Goal: Communication & Community: Answer question/provide support

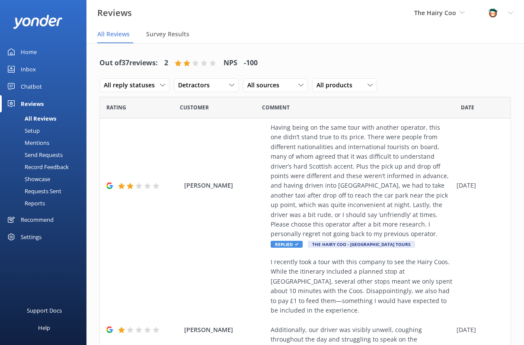
click at [29, 69] on div "Inbox" at bounding box center [28, 69] width 15 height 17
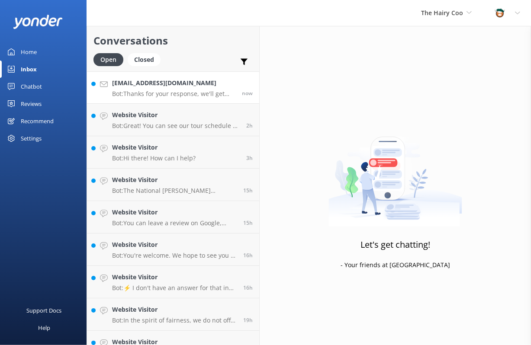
click at [150, 93] on p "Bot: Thanks for your response, we'll get back to you as soon as we can during o…" at bounding box center [173, 94] width 123 height 8
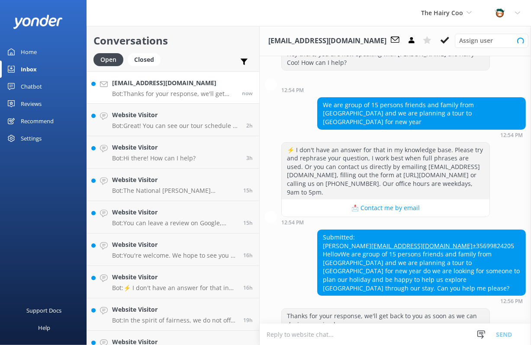
scroll to position [53, 0]
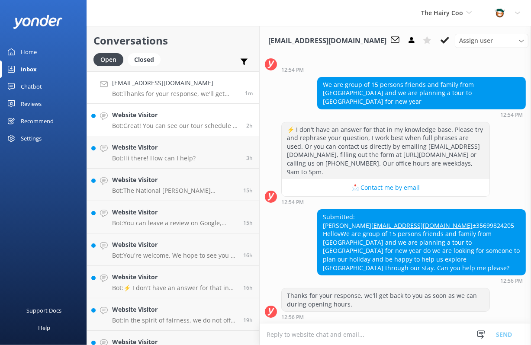
click at [160, 134] on link "Website Visitor Bot: Great! You can see our tour schedule at [URL][DOMAIN_NAME]…" at bounding box center [173, 120] width 172 height 32
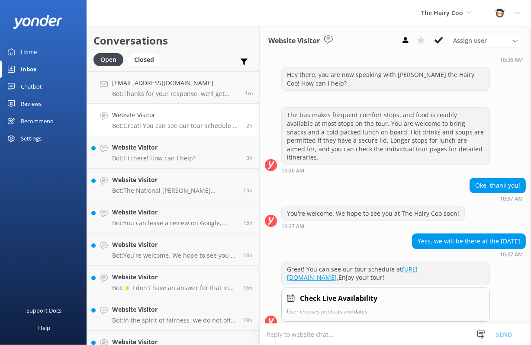
scroll to position [40, 0]
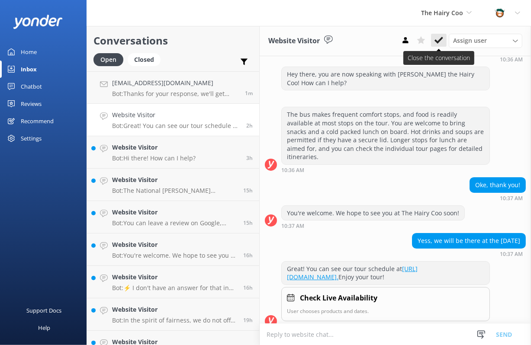
click at [440, 37] on icon at bounding box center [438, 40] width 9 height 9
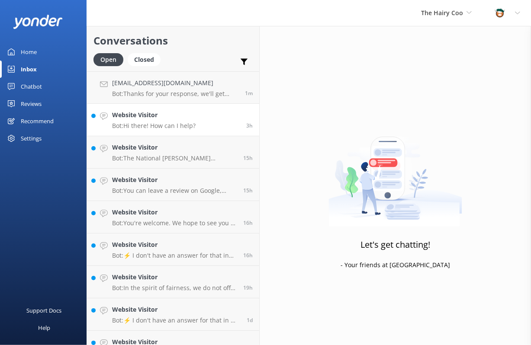
click at [161, 128] on p "Bot: Hi there! How can I help?" at bounding box center [153, 126] width 83 height 8
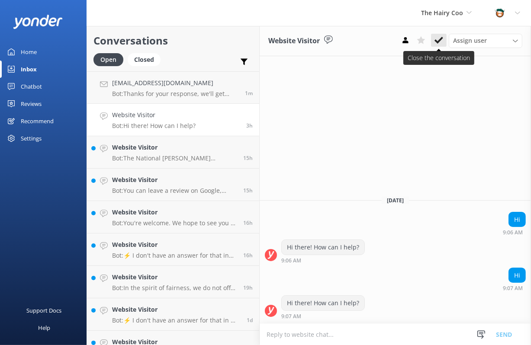
click at [439, 40] on use at bounding box center [438, 40] width 9 height 7
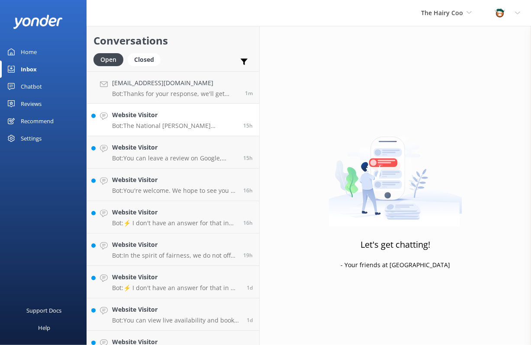
click at [152, 123] on p "Bot: The [GEOGRAPHIC_DATA][PERSON_NAME] is not specifically mentioned in the kn…" at bounding box center [174, 126] width 125 height 8
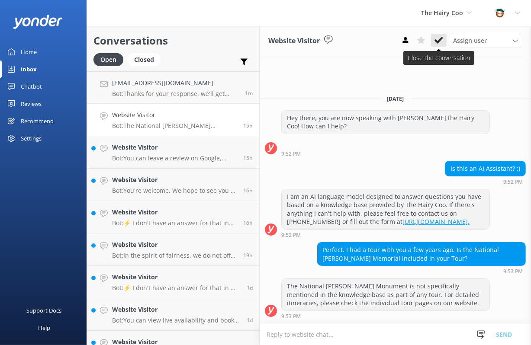
click at [441, 42] on icon at bounding box center [438, 40] width 9 height 9
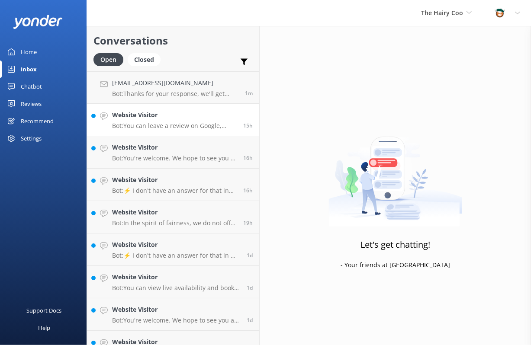
click at [157, 123] on p "Bot: You can leave a review on Google, TripAdvisor, GetYourGuide, and Facebook." at bounding box center [174, 126] width 125 height 8
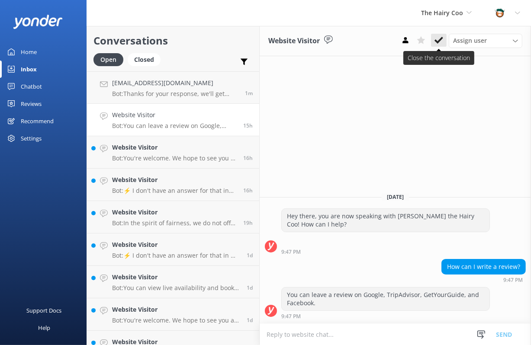
click at [439, 40] on use at bounding box center [438, 40] width 9 height 7
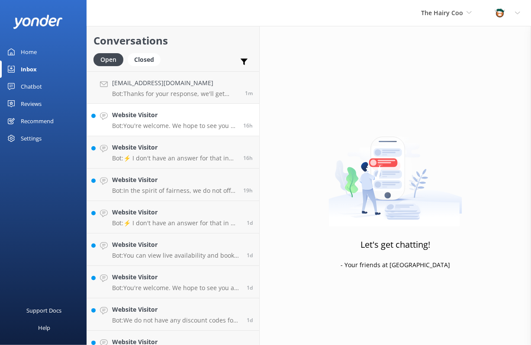
click at [181, 125] on p "Bot: You're welcome. We hope to see you at The Hairy Coo soon!" at bounding box center [174, 126] width 125 height 8
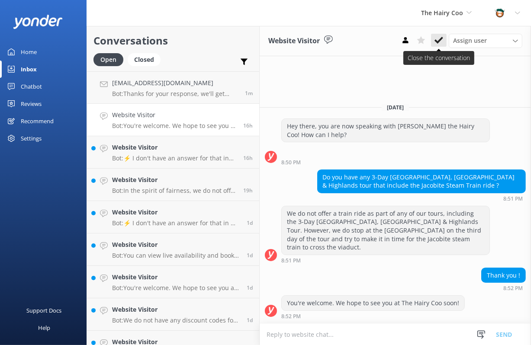
click at [436, 38] on icon at bounding box center [438, 40] width 9 height 9
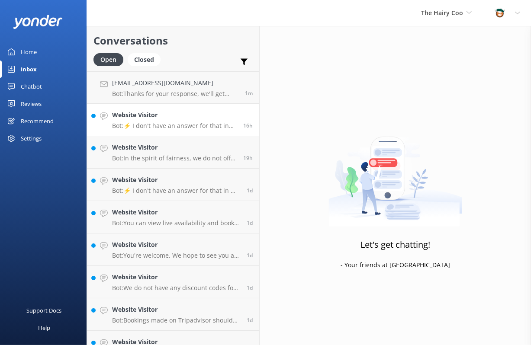
click at [149, 123] on p "Bot: ⚡ I don't have an answer for that in my knowledge base. Please try and rep…" at bounding box center [174, 126] width 125 height 8
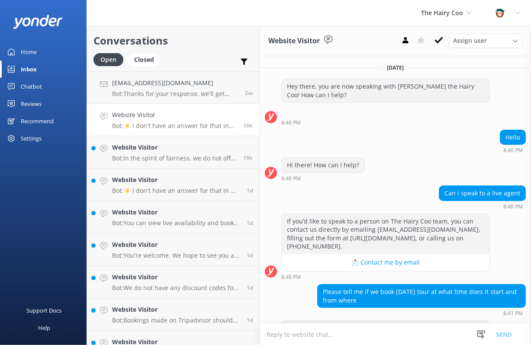
scroll to position [83, 0]
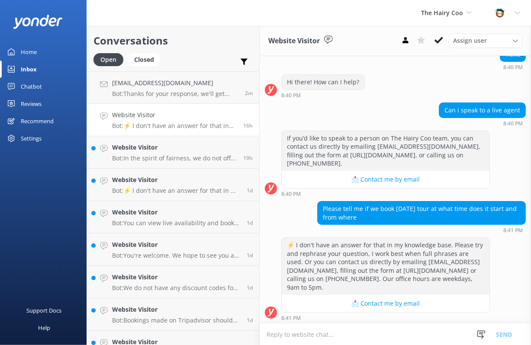
drag, startPoint x: 151, startPoint y: 120, endPoint x: 186, endPoint y: 126, distance: 34.8
click at [151, 120] on div "Website Visitor Bot: ⚡ I don't have an answer for that in my knowledge base. Pl…" at bounding box center [174, 119] width 125 height 19
click at [442, 40] on icon at bounding box center [438, 40] width 9 height 9
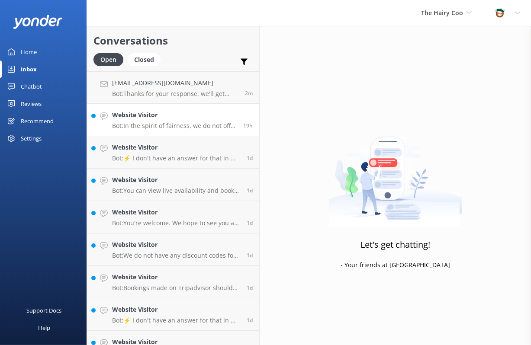
click at [148, 122] on p "Bot: In the spirit of fairness, we do not offer the option to reserve a particu…" at bounding box center [174, 126] width 125 height 8
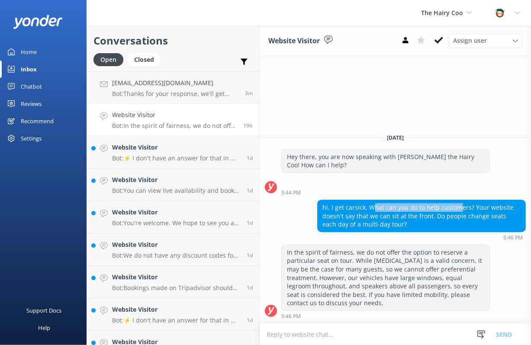
drag, startPoint x: 374, startPoint y: 208, endPoint x: 457, endPoint y: 212, distance: 83.1
click at [457, 212] on div "hi, I get carsick. What can you do to help customers? Your website doesn't say …" at bounding box center [422, 216] width 208 height 32
click at [474, 224] on div "hi, I get carsick. What can you do to help customers? Your website doesn't say …" at bounding box center [422, 216] width 208 height 32
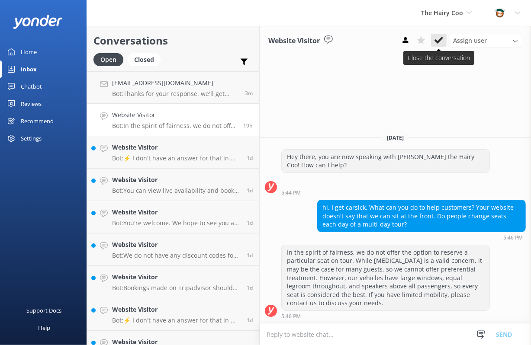
click at [438, 37] on icon at bounding box center [438, 40] width 9 height 9
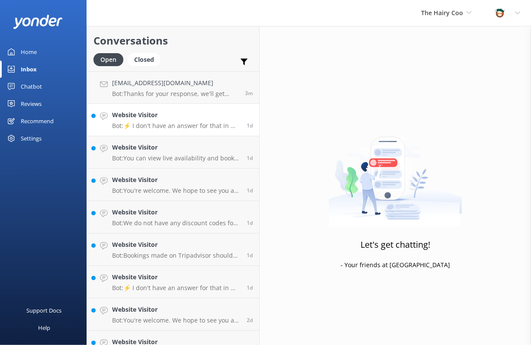
click at [153, 107] on link "Website Visitor Bot: ⚡ I don't have an answer for that in my knowledge base. Pl…" at bounding box center [173, 120] width 172 height 32
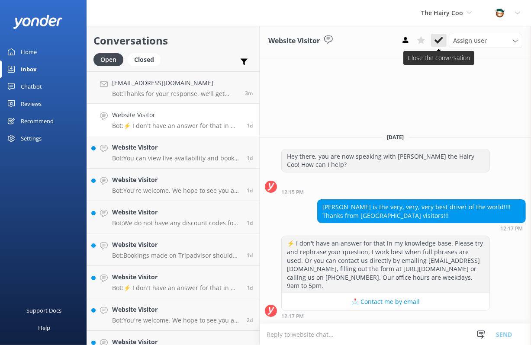
click at [440, 38] on use at bounding box center [438, 40] width 9 height 7
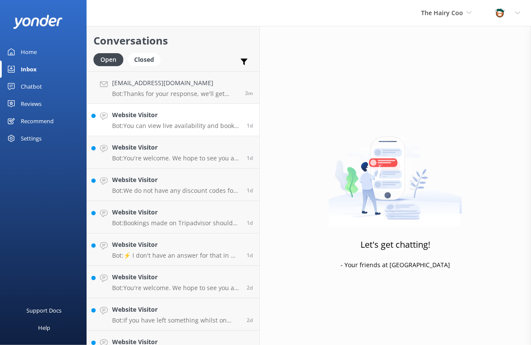
click at [154, 120] on h4 "Website Visitor" at bounding box center [176, 115] width 128 height 10
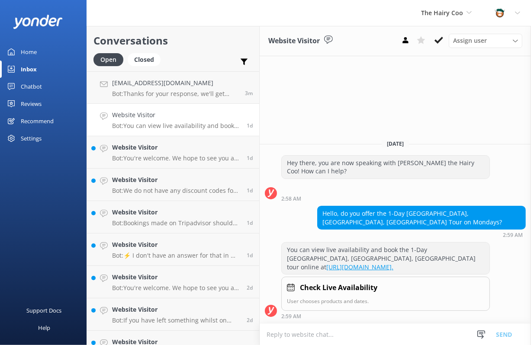
click at [402, 96] on div "Website Visitor Assign user [PERSON_NAME] The Hairy Coo [DATE] Hey there, you a…" at bounding box center [395, 185] width 271 height 319
click at [441, 41] on icon at bounding box center [438, 40] width 9 height 9
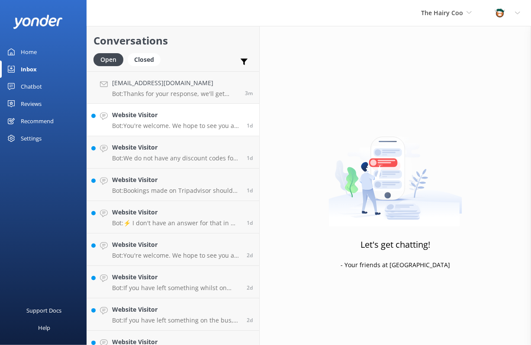
click at [187, 127] on p "Bot: You're welcome. We hope to see you at The Hairy Coo soon!" at bounding box center [176, 126] width 128 height 8
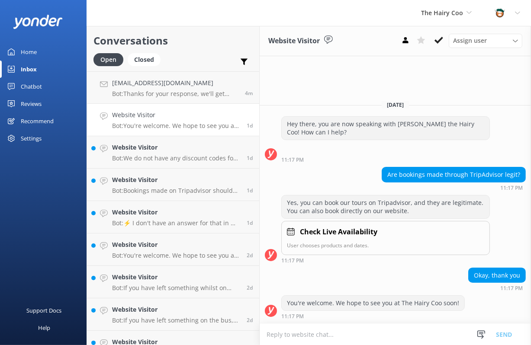
click at [440, 39] on use at bounding box center [438, 40] width 9 height 7
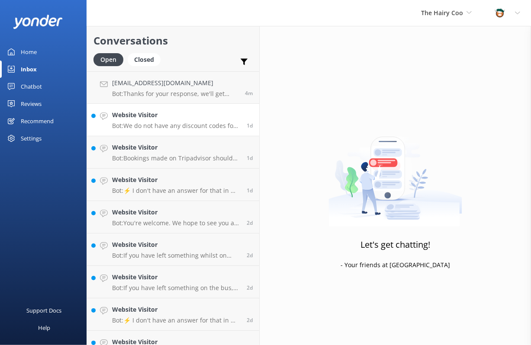
click at [141, 112] on h4 "Website Visitor" at bounding box center [176, 115] width 128 height 10
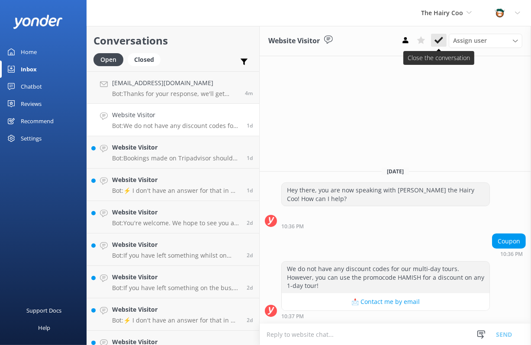
click at [443, 42] on button at bounding box center [439, 40] width 16 height 13
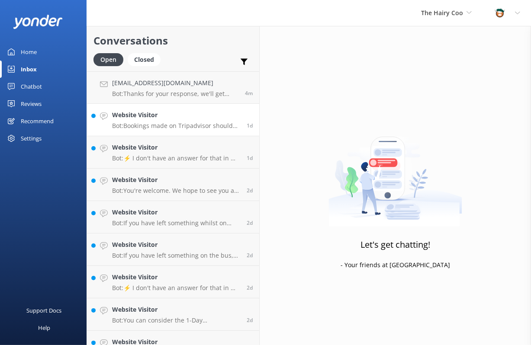
click at [175, 109] on link "Website Visitor Bot: Bookings made on Tripadvisor should be confirmed directly …" at bounding box center [173, 120] width 172 height 32
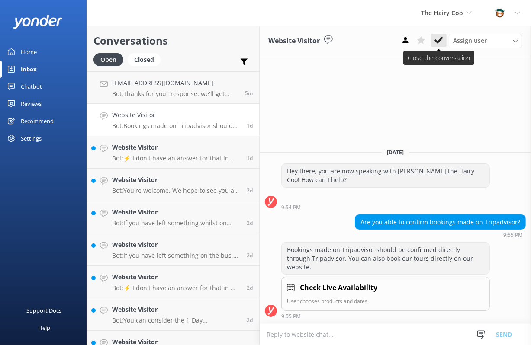
click at [439, 43] on icon at bounding box center [438, 40] width 9 height 9
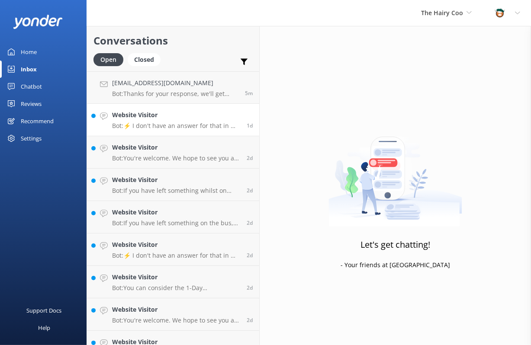
drag, startPoint x: 175, startPoint y: 124, endPoint x: 180, endPoint y: 124, distance: 5.6
click at [175, 124] on p "Bot: ⚡ I don't have an answer for that in my knowledge base. Please try and rep…" at bounding box center [176, 126] width 128 height 8
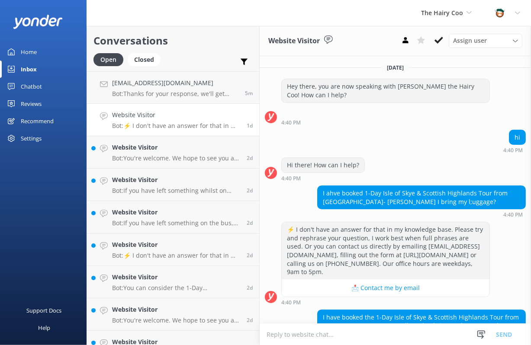
scroll to position [109, 0]
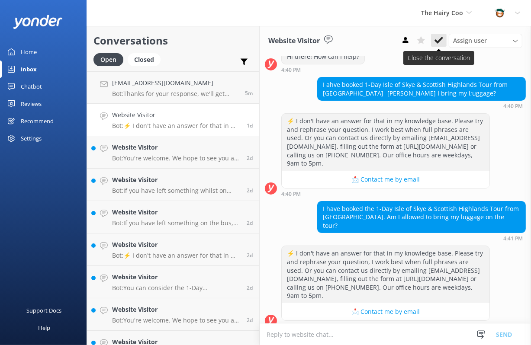
click at [439, 37] on icon at bounding box center [438, 40] width 9 height 9
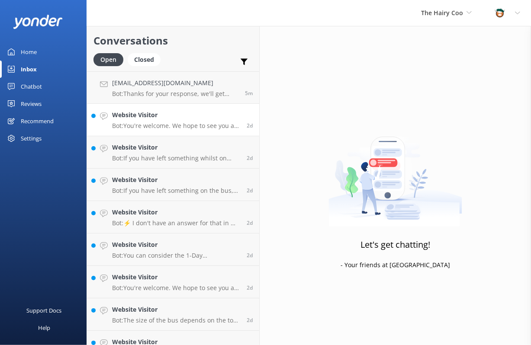
click at [160, 121] on div "Website Visitor Bot: You're welcome. We hope to see you at The Hairy Coo soon!" at bounding box center [176, 119] width 128 height 19
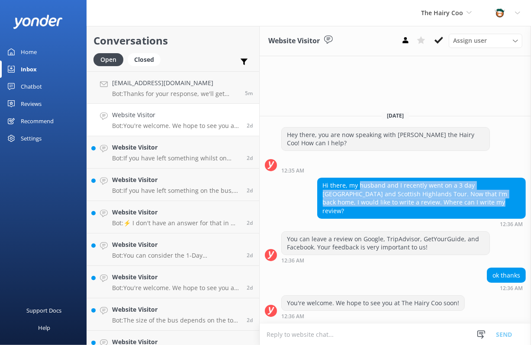
drag, startPoint x: 359, startPoint y: 192, endPoint x: 444, endPoint y: 211, distance: 87.2
click at [444, 211] on div "Hi there, my husband and I recently went on a 3 day [GEOGRAPHIC_DATA] and Scott…" at bounding box center [422, 198] width 208 height 40
drag, startPoint x: 444, startPoint y: 211, endPoint x: 425, endPoint y: 210, distance: 19.5
click at [425, 210] on div "Hi there, my husband and I recently went on a 3 day [GEOGRAPHIC_DATA] and Scott…" at bounding box center [422, 198] width 208 height 40
click at [430, 208] on div "Hi there, my husband and I recently went on a 3 day [GEOGRAPHIC_DATA] and Scott…" at bounding box center [422, 198] width 208 height 40
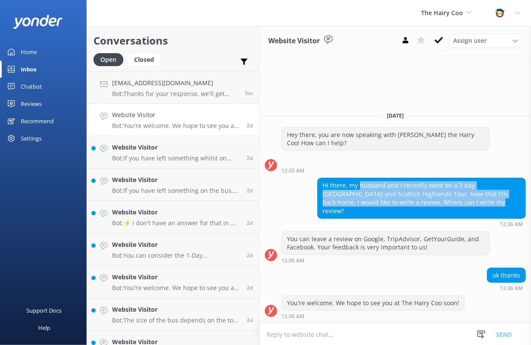
click at [458, 212] on div "Hi there, my husband and I recently went on a 3 day [GEOGRAPHIC_DATA] and Scott…" at bounding box center [422, 198] width 208 height 40
drag, startPoint x: 348, startPoint y: 189, endPoint x: 433, endPoint y: 212, distance: 87.4
click at [433, 212] on div "Hi there, my husband and I recently went on a 3 day [GEOGRAPHIC_DATA] and Scott…" at bounding box center [422, 198] width 208 height 40
drag, startPoint x: 433, startPoint y: 212, endPoint x: 403, endPoint y: 210, distance: 29.9
click at [403, 210] on div "Hi there, my husband and I recently went on a 3 day [GEOGRAPHIC_DATA] and Scott…" at bounding box center [422, 198] width 208 height 40
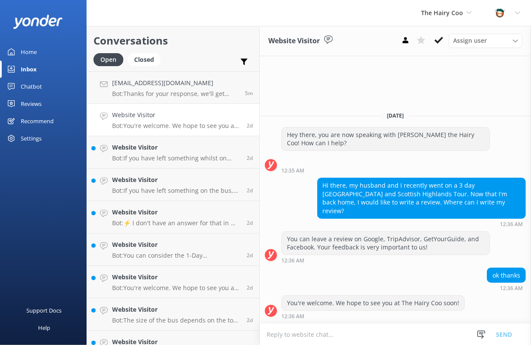
click at [415, 241] on div "You can leave a review on Google, TripAdvisor, GetYourGuide, and Facebook. Your…" at bounding box center [386, 243] width 208 height 23
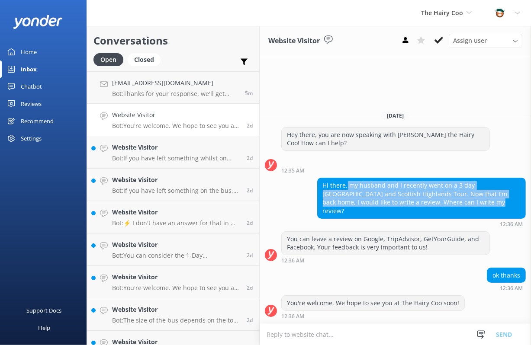
drag, startPoint x: 439, startPoint y: 209, endPoint x: 346, endPoint y: 190, distance: 95.4
click at [346, 190] on div "Hi there, my husband and I recently went on a 3 day [GEOGRAPHIC_DATA] and Scott…" at bounding box center [422, 198] width 208 height 40
drag, startPoint x: 346, startPoint y: 190, endPoint x: 354, endPoint y: 194, distance: 8.7
click at [354, 194] on div "Hi there, my husband and I recently went on a 3 day [GEOGRAPHIC_DATA] and Scott…" at bounding box center [422, 198] width 208 height 40
click at [374, 203] on div "Hi there, my husband and I recently went on a 3 day [GEOGRAPHIC_DATA] and Scott…" at bounding box center [422, 198] width 208 height 40
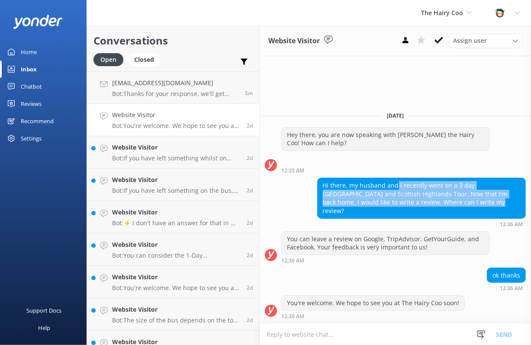
drag, startPoint x: 455, startPoint y: 214, endPoint x: 395, endPoint y: 196, distance: 62.3
click at [395, 196] on div "Hi there, my husband and I recently went on a 3 day [GEOGRAPHIC_DATA] and Scott…" at bounding box center [422, 198] width 208 height 40
drag, startPoint x: 395, startPoint y: 196, endPoint x: 392, endPoint y: 202, distance: 7.4
click at [392, 202] on div "Hi there, my husband and I recently went on a 3 day [GEOGRAPHIC_DATA] and Scott…" at bounding box center [422, 198] width 208 height 40
click at [428, 213] on div "Hi there, my husband and I recently went on a 3 day [GEOGRAPHIC_DATA] and Scott…" at bounding box center [422, 198] width 208 height 40
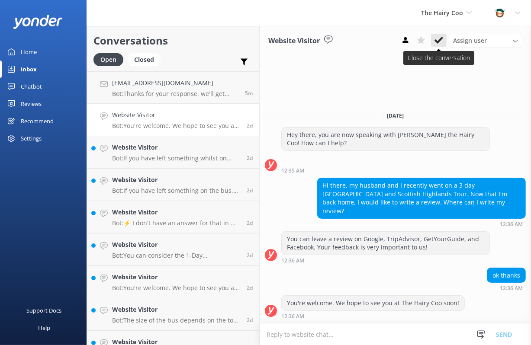
click at [440, 38] on icon at bounding box center [438, 40] width 9 height 9
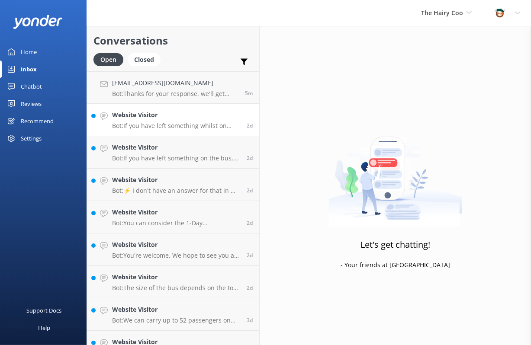
click at [161, 119] on h4 "Website Visitor" at bounding box center [176, 115] width 128 height 10
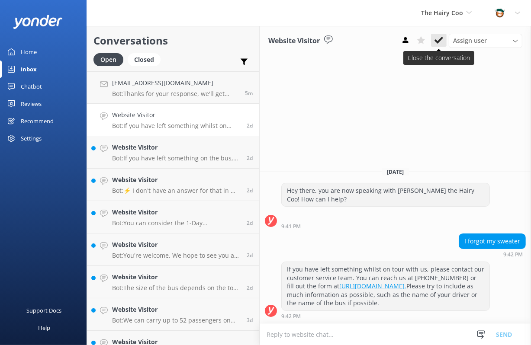
click at [438, 41] on use at bounding box center [438, 40] width 9 height 7
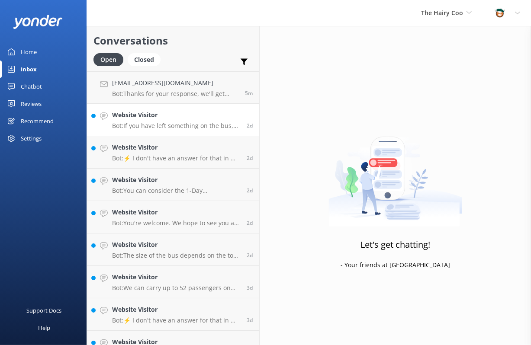
click at [159, 120] on div "Website Visitor Bot: If you have left something on the bus, please contact our …" at bounding box center [176, 119] width 128 height 19
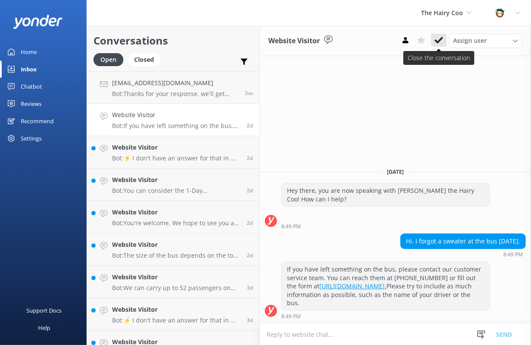
click at [441, 40] on use at bounding box center [438, 40] width 9 height 7
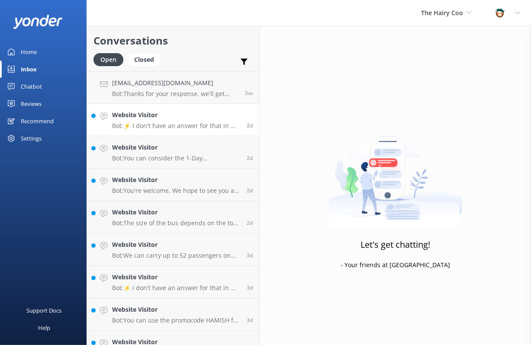
click at [175, 123] on p "Bot: ⚡ I don't have an answer for that in my knowledge base. Please try and rep…" at bounding box center [176, 126] width 128 height 8
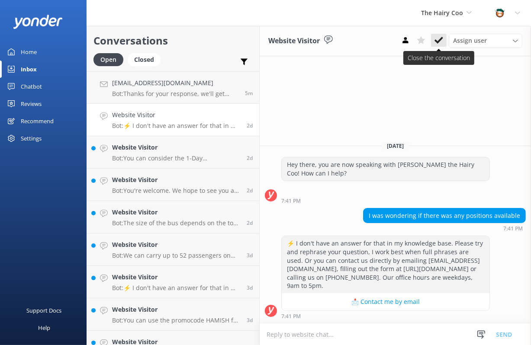
click at [441, 39] on use at bounding box center [438, 40] width 9 height 7
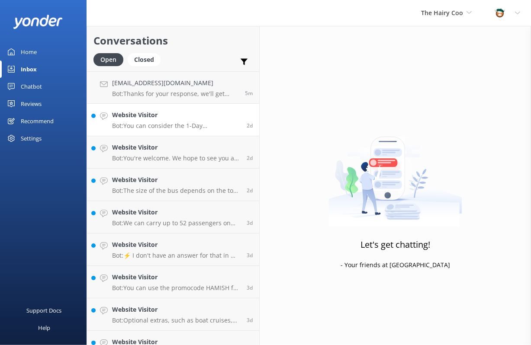
click at [198, 125] on p "Bot: You can consider the 1-Day [GEOGRAPHIC_DATA], [GEOGRAPHIC_DATA] and [GEOGR…" at bounding box center [176, 126] width 128 height 8
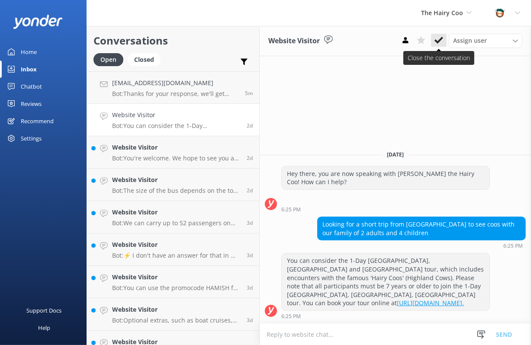
click at [439, 39] on icon at bounding box center [438, 40] width 9 height 9
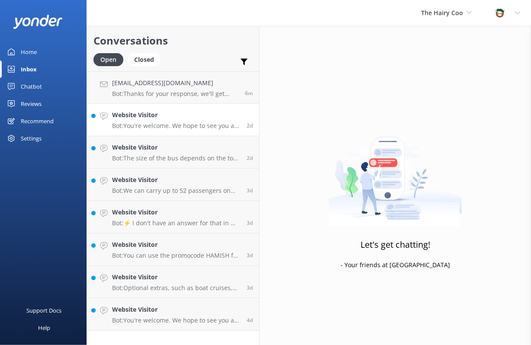
click at [160, 128] on p "Bot: You're welcome. We hope to see you at The Hairy Coo soon!" at bounding box center [176, 126] width 128 height 8
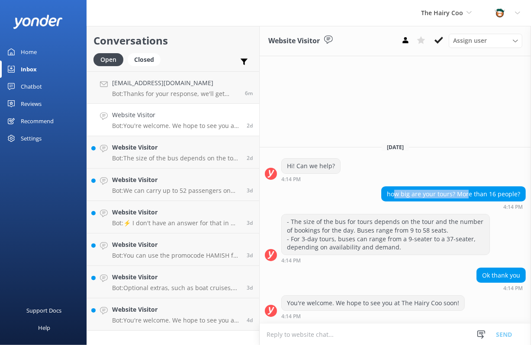
drag, startPoint x: 397, startPoint y: 192, endPoint x: 470, endPoint y: 191, distance: 72.7
click at [470, 191] on div "how big are your tours? More than 16 people?" at bounding box center [454, 194] width 144 height 15
click at [467, 192] on div "how big are your tours? More than 16 people?" at bounding box center [454, 194] width 144 height 15
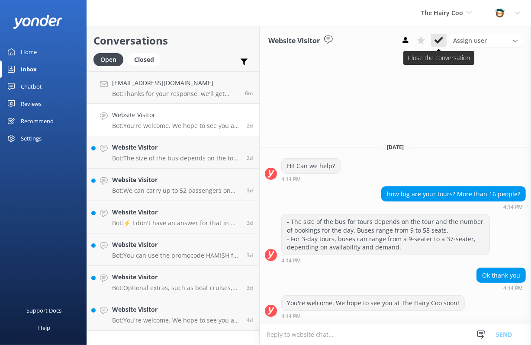
click at [439, 38] on icon at bounding box center [438, 40] width 9 height 9
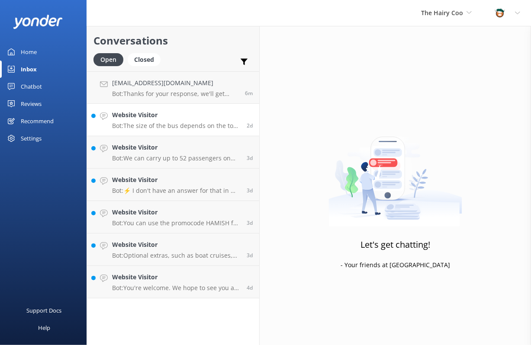
click at [162, 122] on div "Website Visitor Bot: The size of the bus depends on the tour and the number of …" at bounding box center [176, 119] width 128 height 19
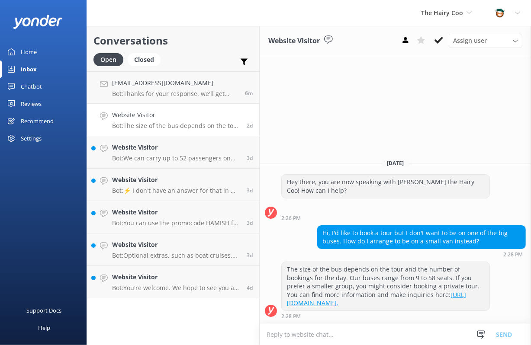
drag, startPoint x: 148, startPoint y: 115, endPoint x: 154, endPoint y: 117, distance: 5.9
click at [148, 115] on h4 "Website Visitor" at bounding box center [176, 115] width 128 height 10
click at [440, 38] on icon at bounding box center [438, 40] width 9 height 9
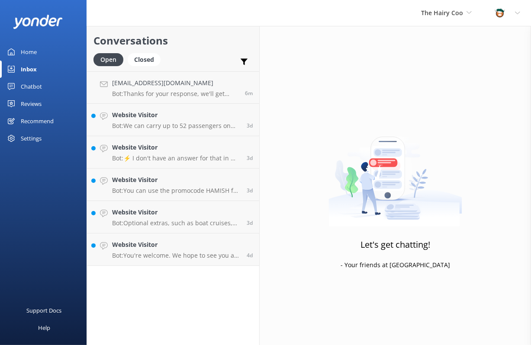
click at [162, 124] on p "Bot: We can carry up to 52 passengers on our tour buses." at bounding box center [176, 126] width 128 height 8
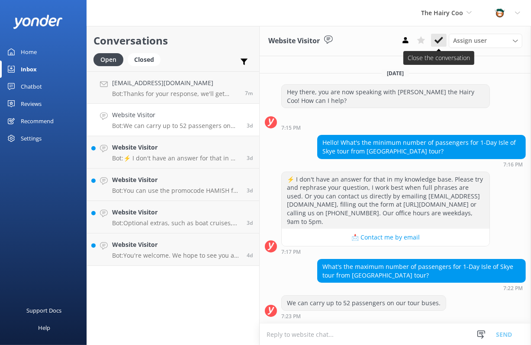
click at [439, 38] on icon at bounding box center [438, 40] width 9 height 9
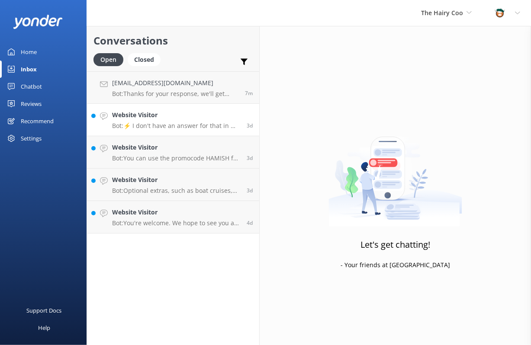
click at [173, 123] on p "Bot: ⚡ I don't have an answer for that in my knowledge base. Please try and rep…" at bounding box center [176, 126] width 128 height 8
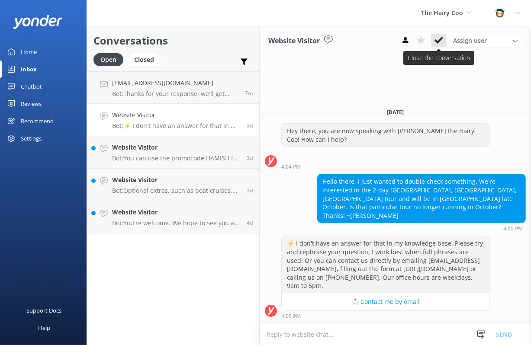
click at [441, 38] on icon at bounding box center [438, 40] width 9 height 9
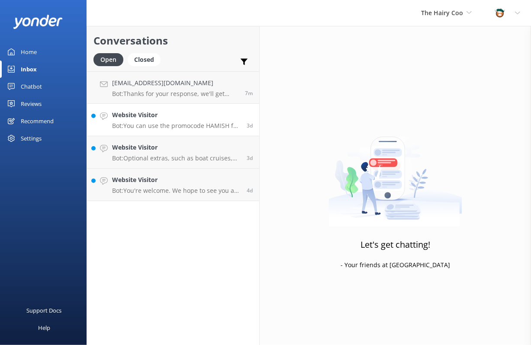
click at [183, 106] on link "Website Visitor Bot: You can use the promocode HAMISH for a discount on any 1-d…" at bounding box center [173, 120] width 172 height 32
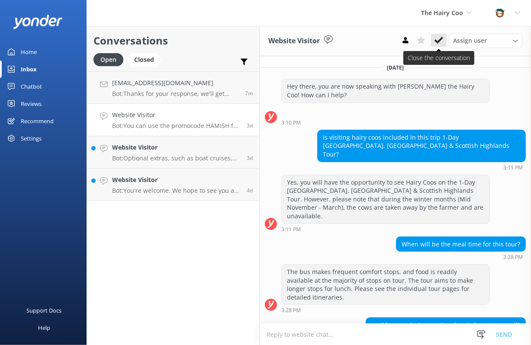
click at [438, 39] on icon at bounding box center [438, 40] width 9 height 9
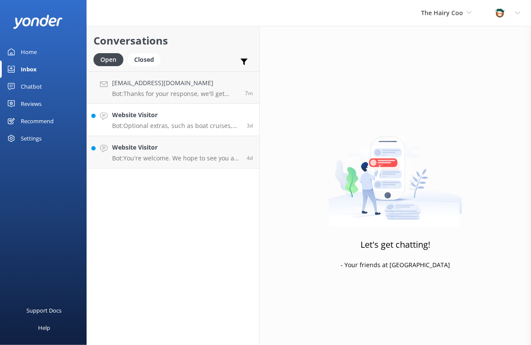
click at [197, 126] on p "Bot: Optional extras, such as boat cruises, can be purchased during the tour. Y…" at bounding box center [176, 126] width 128 height 8
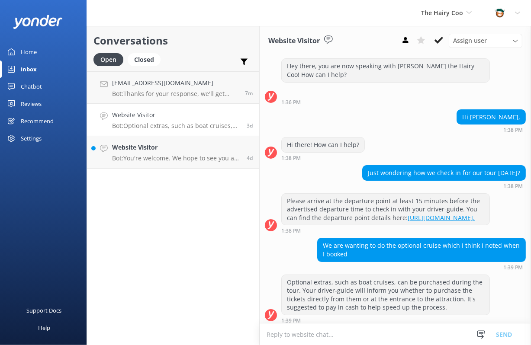
scroll to position [32, 0]
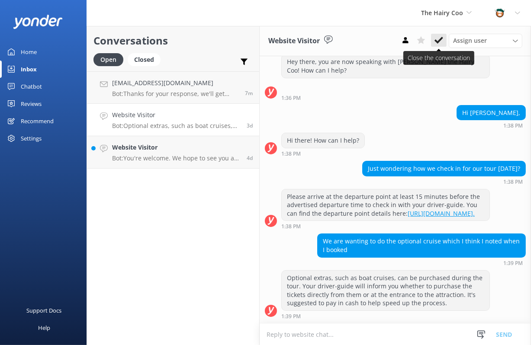
click at [443, 40] on icon at bounding box center [438, 40] width 9 height 9
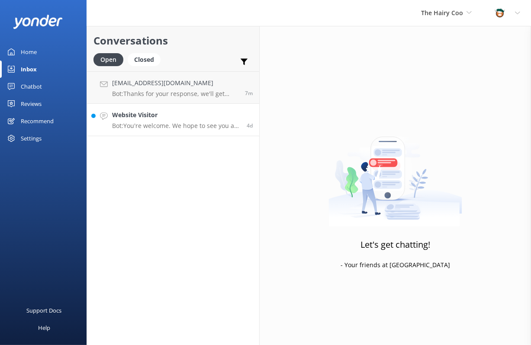
click at [158, 127] on p "Bot: You're welcome. We hope to see you at The Hairy Coo soon!" at bounding box center [176, 126] width 128 height 8
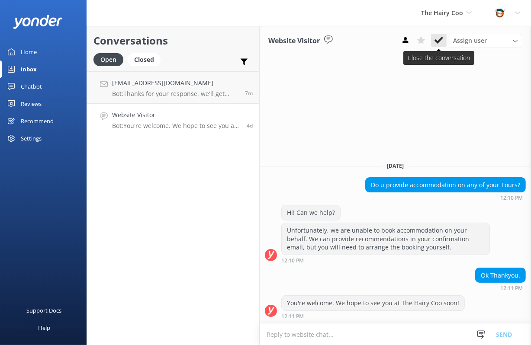
click at [442, 41] on icon at bounding box center [438, 40] width 9 height 9
